Goal: Task Accomplishment & Management: Use online tool/utility

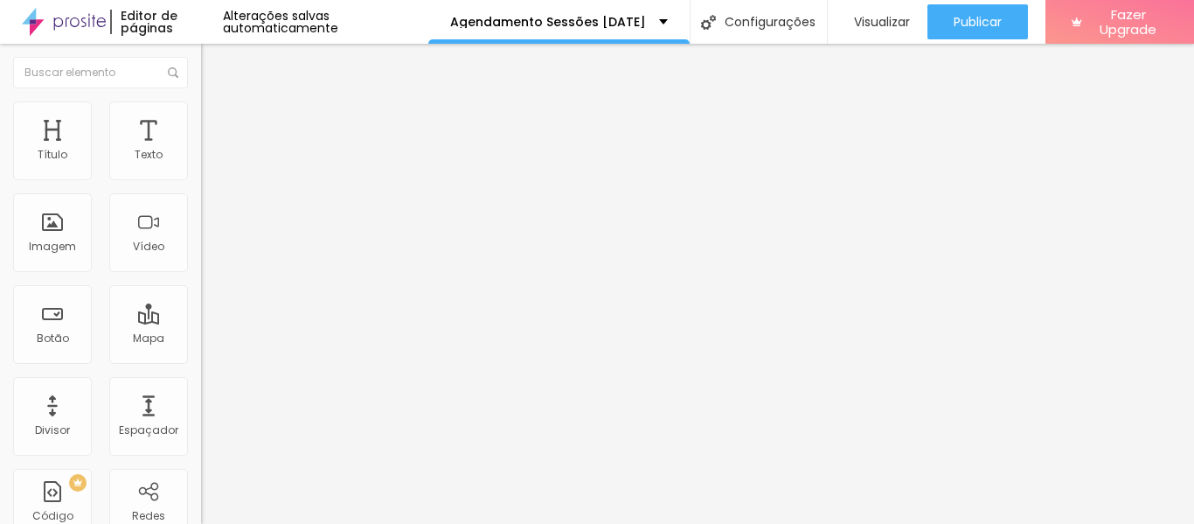
click at [201, 150] on span "Trocar imagem" at bounding box center [248, 142] width 95 height 15
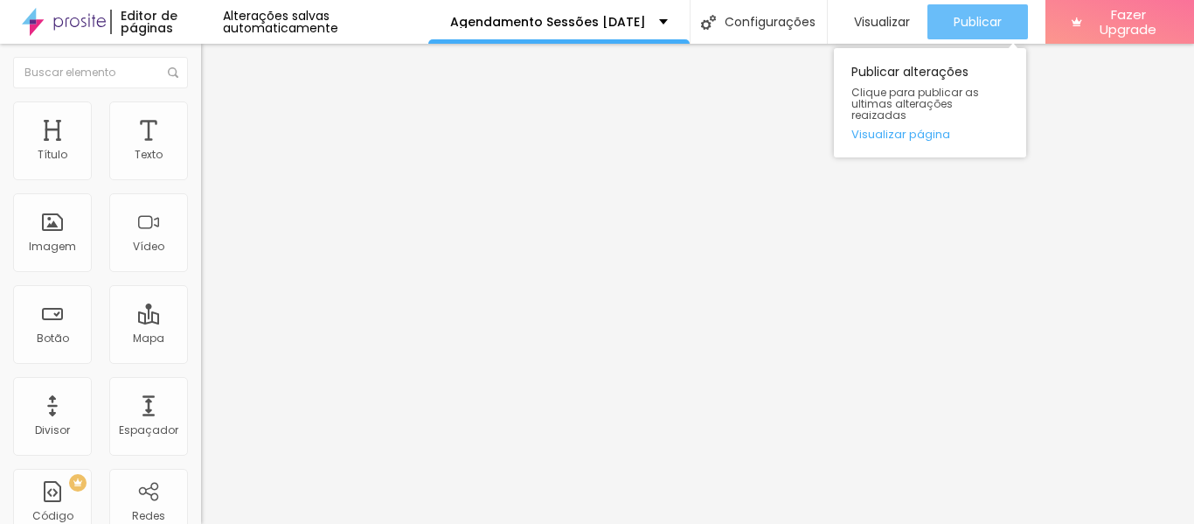
click at [974, 15] on span "Publicar" at bounding box center [978, 22] width 48 height 14
